Goal: Task Accomplishment & Management: Use online tool/utility

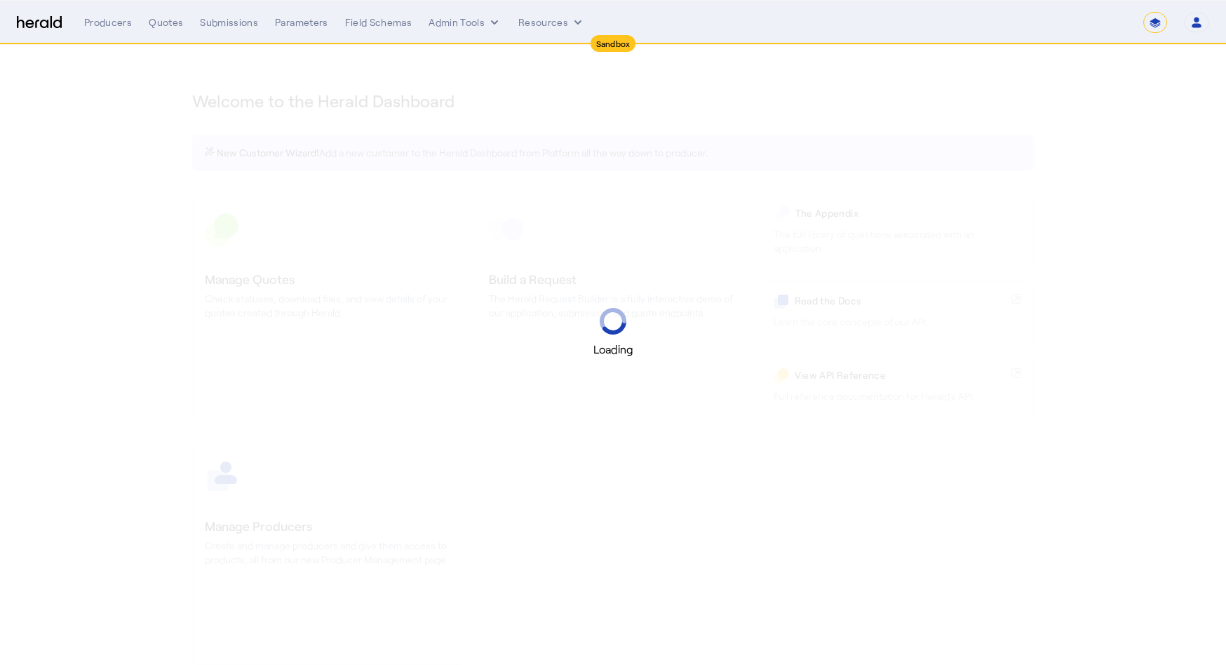
select select "*******"
select select "pfm_2v8p_herald_api"
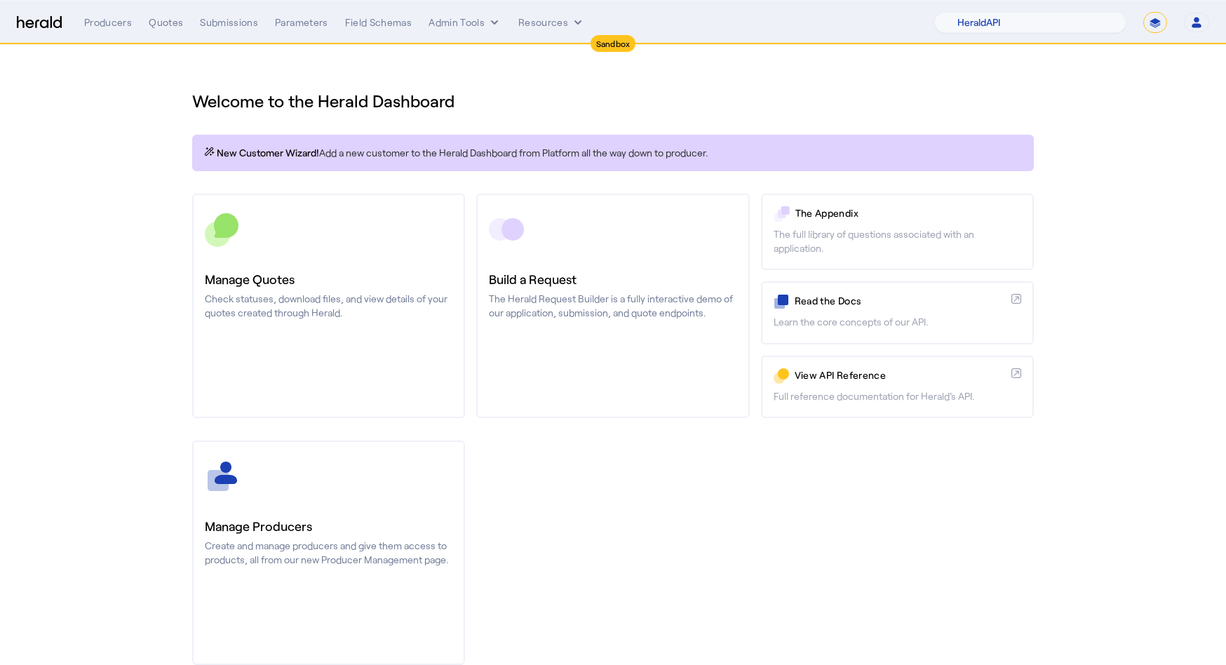
click at [504, 20] on div "Producers Quotes Submissions Parameters Field Schemas Admin Tools Resources" at bounding box center [509, 22] width 850 height 14
click at [499, 20] on div "Producers Quotes Submissions Parameters Field Schemas Admin Tools Resources" at bounding box center [509, 22] width 850 height 14
click at [494, 27] on icon "internal dropdown menu" at bounding box center [494, 22] width 14 height 14
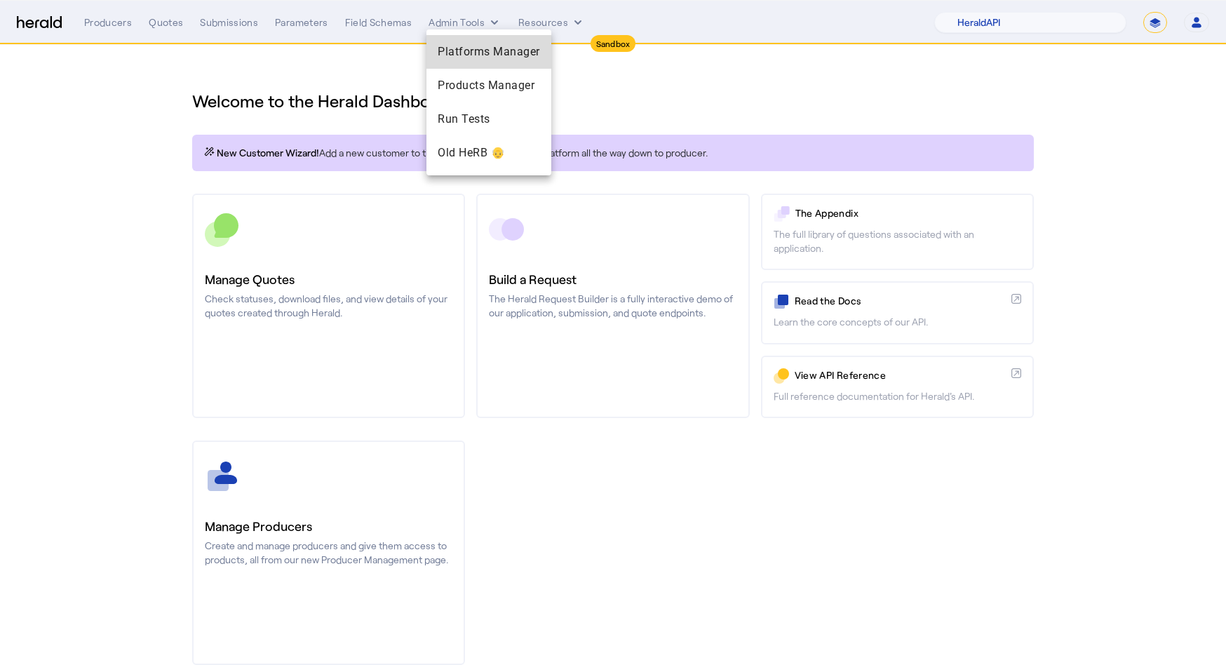
click at [491, 46] on span "Platforms Manager" at bounding box center [489, 51] width 102 height 17
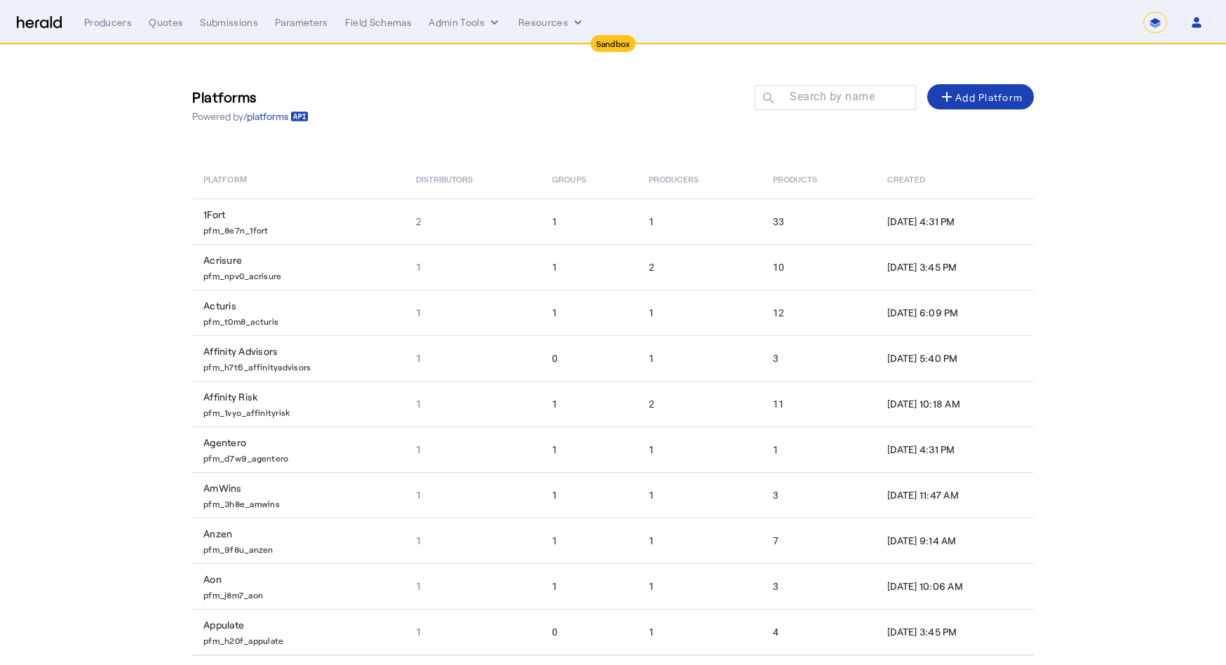
click at [973, 119] on div "Search by name search add Add Platform" at bounding box center [888, 104] width 290 height 41
click at [972, 92] on div "add Add Platform" at bounding box center [980, 96] width 84 height 17
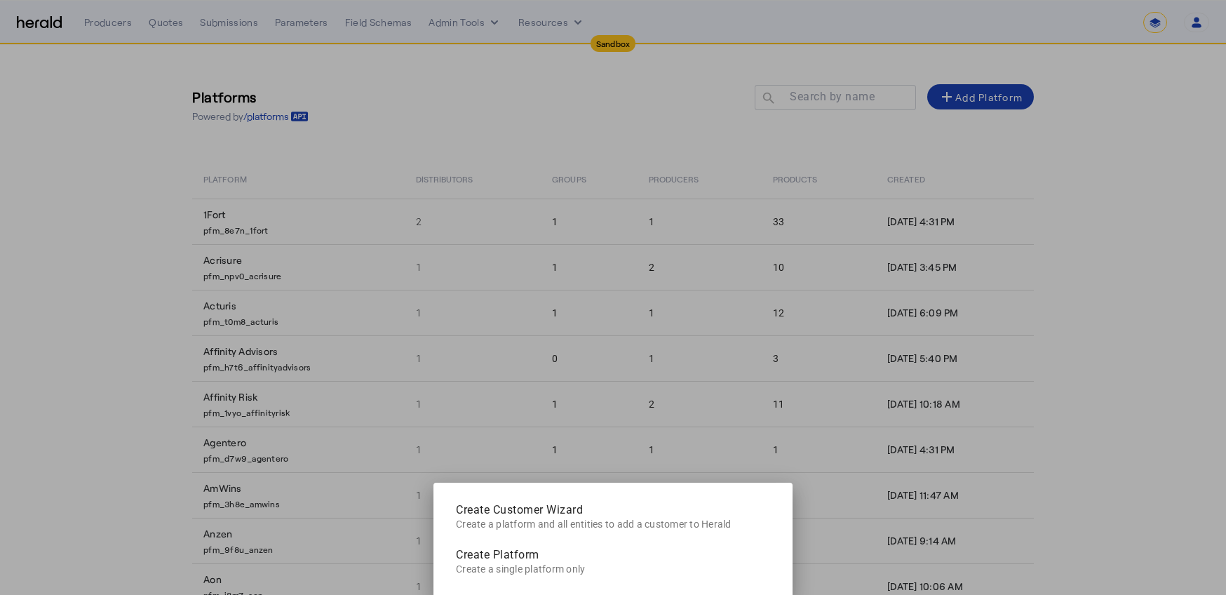
click at [1070, 181] on div "Create Customer Wizard Create a platform and all entities to add a customer to …" at bounding box center [613, 297] width 1226 height 595
